Goal: Navigation & Orientation: Go to known website

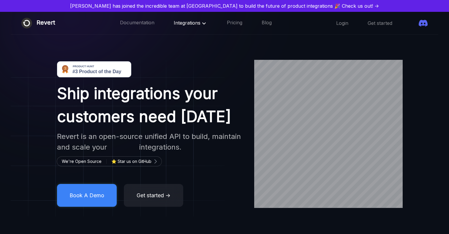
click at [174, 24] on span "Integrations" at bounding box center [191, 23] width 34 height 6
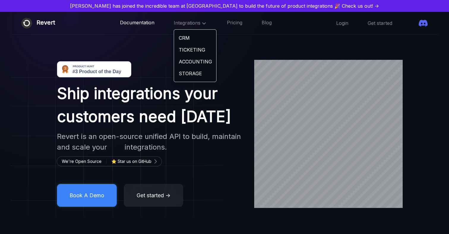
click at [137, 23] on link "Documentation" at bounding box center [137, 23] width 34 height 8
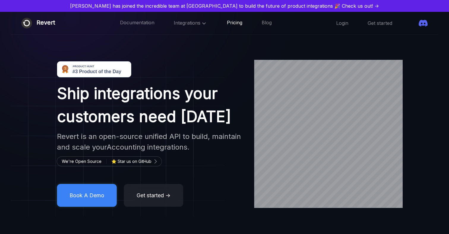
click at [227, 22] on link "Pricing" at bounding box center [234, 23] width 15 height 8
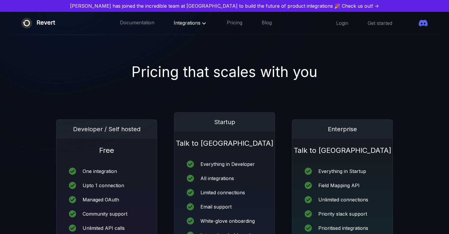
click at [179, 25] on span "Integrations" at bounding box center [191, 23] width 34 height 6
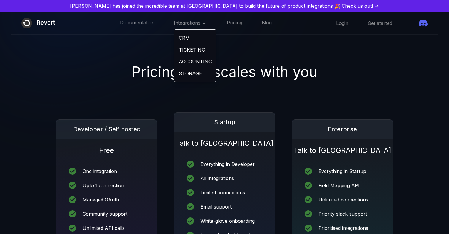
click at [179, 53] on link "TICKETING" at bounding box center [195, 50] width 42 height 12
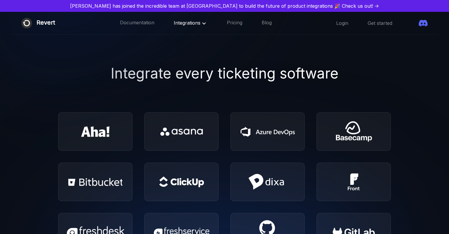
click at [178, 29] on div "Revert Documentation Integrations Pricing Blog ☰ Login Get started" at bounding box center [224, 23] width 427 height 23
click at [178, 26] on div "Integrations" at bounding box center [191, 23] width 34 height 8
click at [202, 23] on icon at bounding box center [204, 23] width 4 height 2
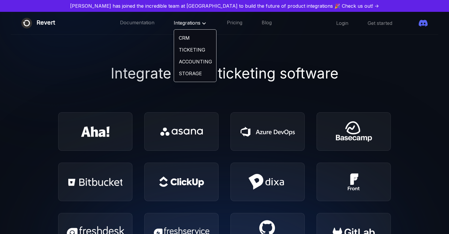
click at [176, 64] on link "ACCOUNTING" at bounding box center [195, 62] width 42 height 12
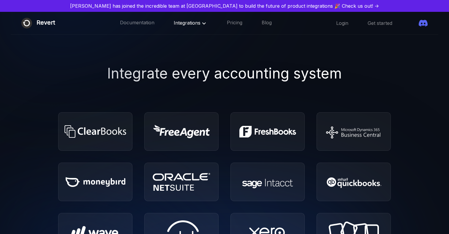
click at [180, 27] on div "Revert Documentation Integrations Pricing Blog ☰ Login Get started" at bounding box center [224, 23] width 427 height 23
click at [186, 27] on div "Integrations" at bounding box center [191, 23] width 34 height 8
click at [200, 24] on icon at bounding box center [203, 23] width 7 height 7
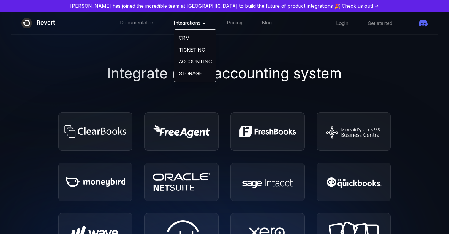
click at [175, 70] on link "STORAGE" at bounding box center [195, 74] width 42 height 12
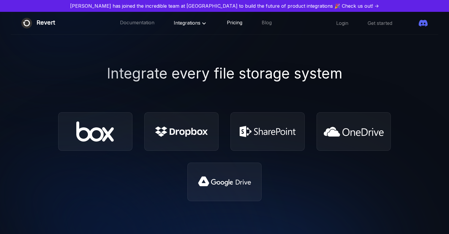
click at [227, 24] on link "Pricing" at bounding box center [234, 23] width 15 height 8
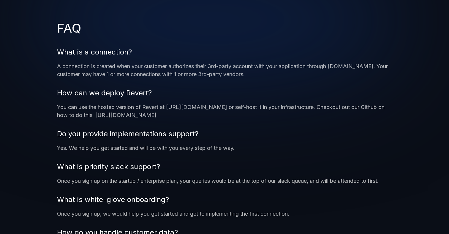
scroll to position [514, 0]
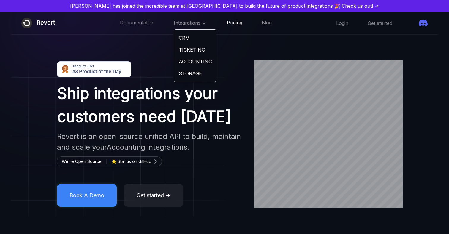
click at [227, 24] on link "Pricing" at bounding box center [234, 23] width 15 height 8
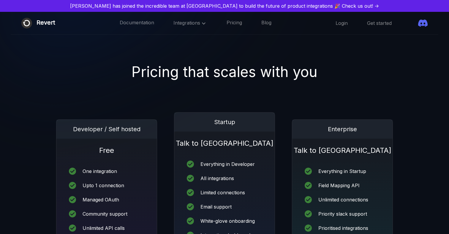
click at [424, 23] on icon at bounding box center [422, 23] width 9 height 9
click at [425, 25] on icon at bounding box center [422, 23] width 9 height 7
click at [50, 20] on div "Revert" at bounding box center [46, 23] width 19 height 11
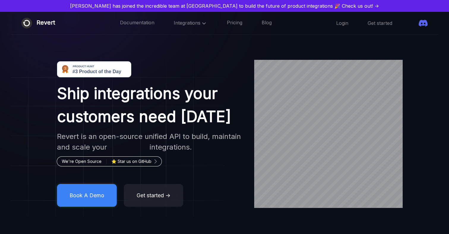
click at [102, 164] on span at bounding box center [109, 161] width 104 height 9
click at [262, 23] on link "Blog" at bounding box center [267, 23] width 10 height 8
